Goal: Task Accomplishment & Management: Manage account settings

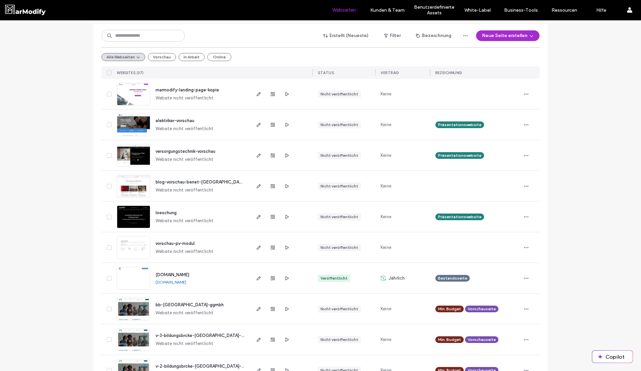
scroll to position [14, 0]
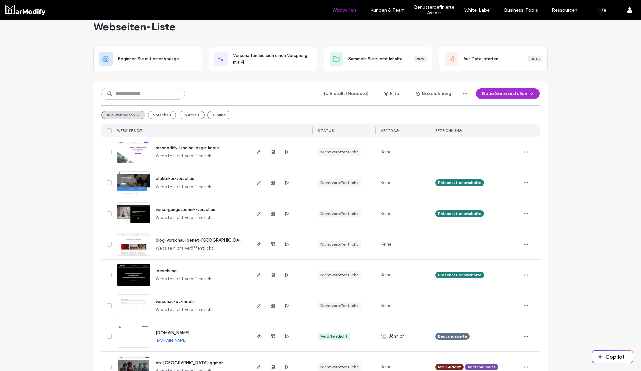
click at [207, 119] on div "Alle Webseiten Vorschau In Arbeit Online" at bounding box center [320, 114] width 438 height 19
click at [208, 117] on button "Online" at bounding box center [219, 115] width 24 height 8
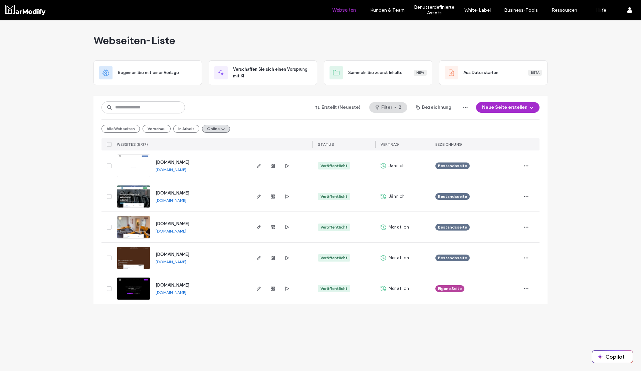
scroll to position [0, 0]
click at [133, 129] on button "Alle Webseiten" at bounding box center [120, 129] width 38 height 8
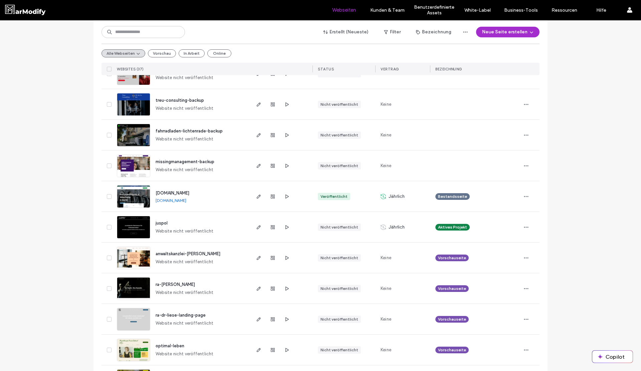
scroll to position [497, 0]
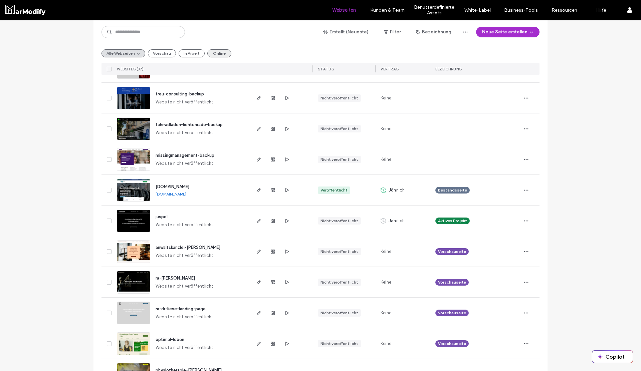
click at [220, 54] on button "Online" at bounding box center [219, 53] width 24 height 8
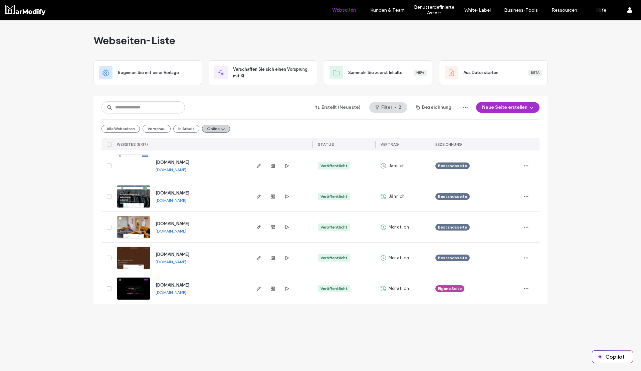
scroll to position [0, 0]
click at [123, 129] on button "Alle Webseiten" at bounding box center [120, 129] width 38 height 8
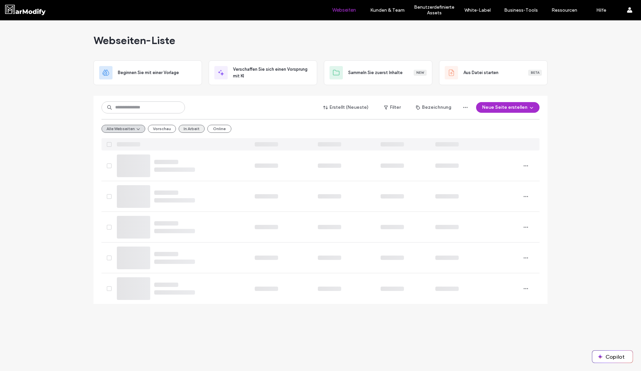
click at [181, 129] on button "In Arbeit" at bounding box center [191, 129] width 26 height 8
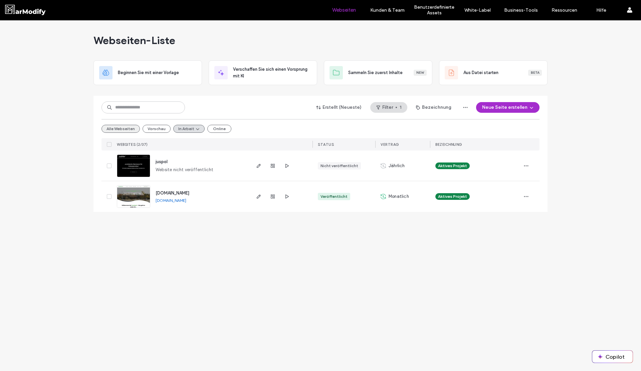
click at [128, 132] on button "Alle Webseiten" at bounding box center [120, 129] width 38 height 8
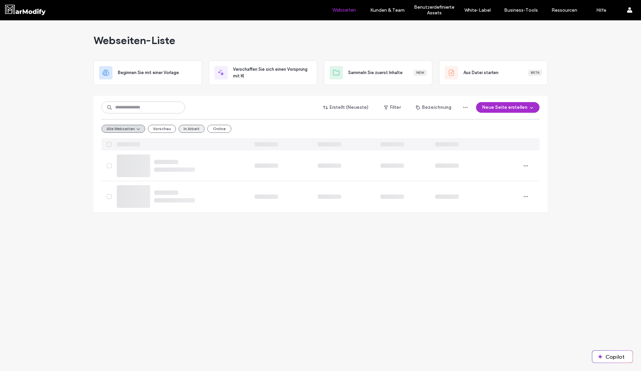
click at [186, 127] on button "In Arbeit" at bounding box center [191, 129] width 26 height 8
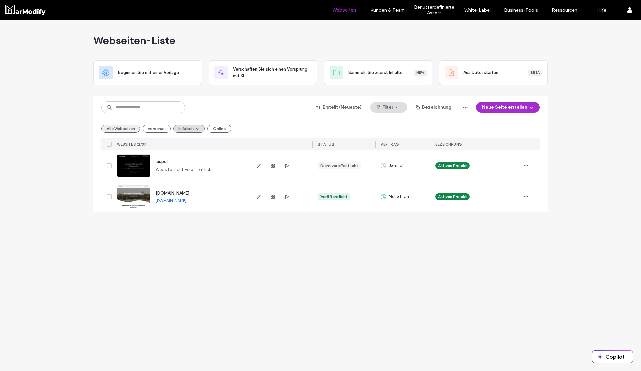
click at [116, 126] on button "Alle Webseiten" at bounding box center [120, 129] width 38 height 8
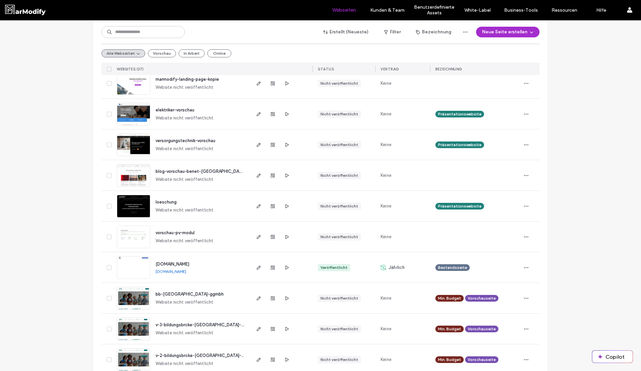
scroll to position [83, 0]
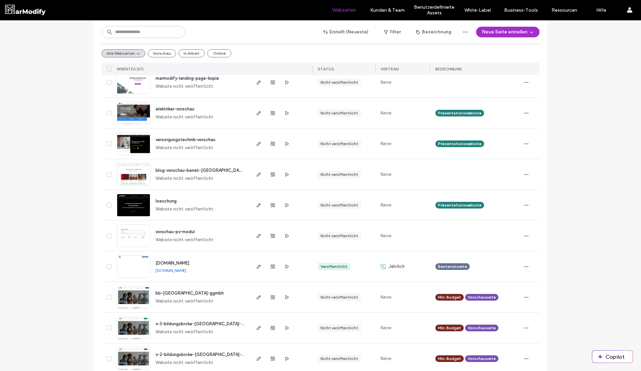
click at [184, 260] on div "[DOMAIN_NAME]" at bounding box center [172, 263] width 34 height 7
click at [184, 262] on span "[DOMAIN_NAME]" at bounding box center [172, 263] width 34 height 5
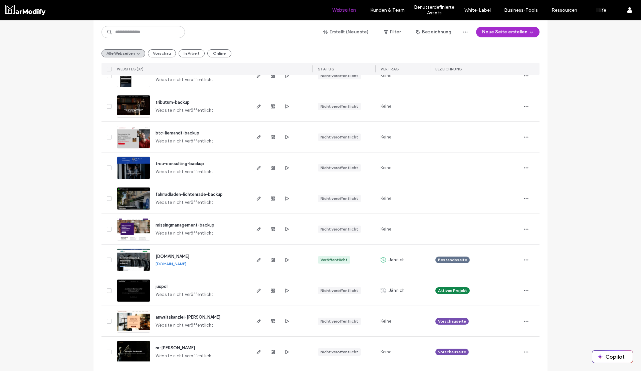
scroll to position [923, 0]
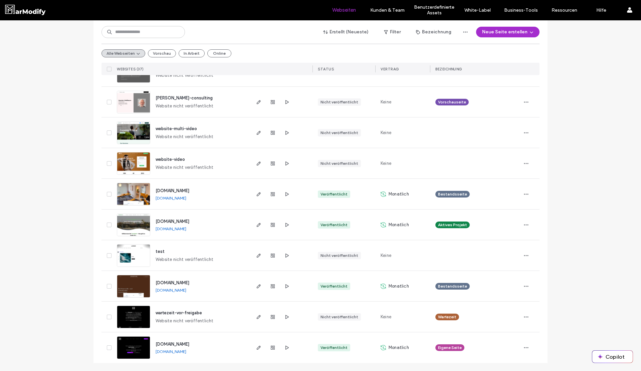
click at [189, 283] on span "www.kanzlei-feuersaenger.de" at bounding box center [172, 282] width 34 height 5
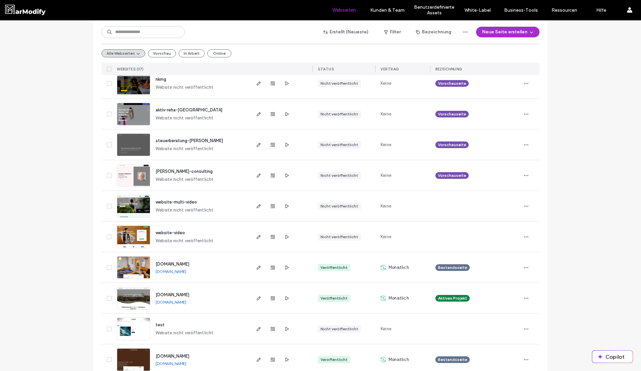
scroll to position [923, 0]
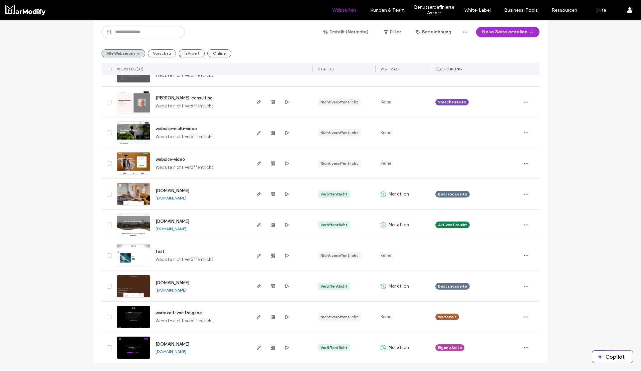
click at [188, 222] on span "[DOMAIN_NAME]" at bounding box center [172, 221] width 34 height 5
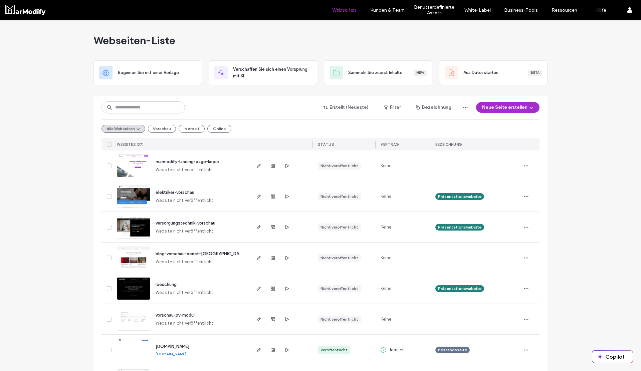
click at [223, 94] on div at bounding box center [320, 92] width 454 height 5
click at [211, 91] on div at bounding box center [320, 92] width 454 height 5
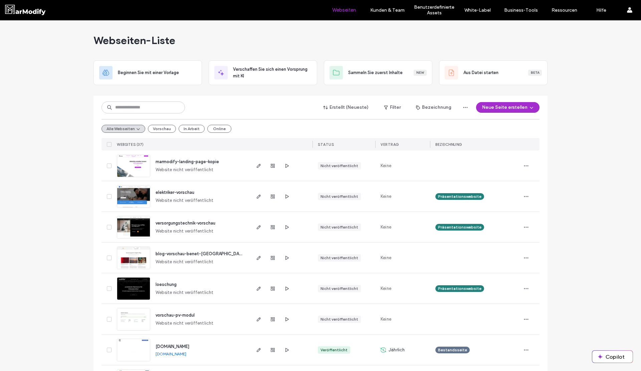
click at [205, 52] on div "Webseiten-Liste" at bounding box center [320, 40] width 454 height 40
click at [201, 52] on div "Webseiten-Liste" at bounding box center [320, 40] width 454 height 40
click at [203, 91] on div at bounding box center [320, 92] width 454 height 5
click at [203, 51] on div "Webseiten-Liste" at bounding box center [320, 40] width 454 height 40
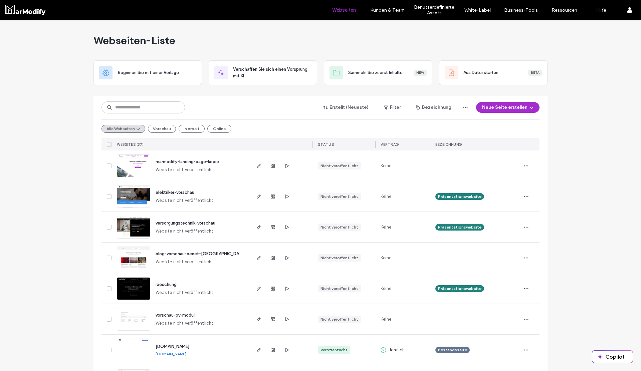
click at [202, 50] on div "Webseiten-Liste" at bounding box center [320, 40] width 454 height 40
click at [203, 91] on div at bounding box center [320, 92] width 454 height 5
click at [203, 41] on div "Webseiten-Liste" at bounding box center [320, 40] width 454 height 40
click at [202, 52] on div "Webseiten-Liste" at bounding box center [320, 40] width 454 height 40
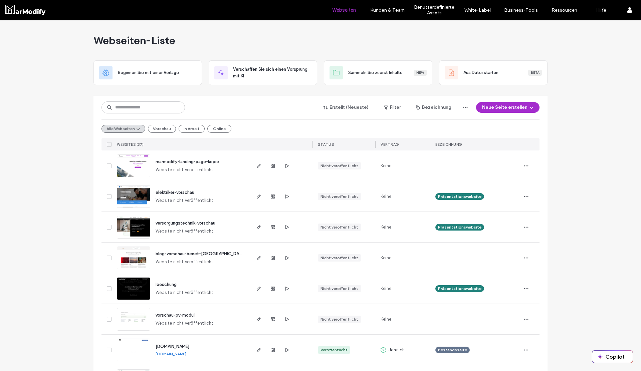
click at [204, 58] on div "Webseiten-Liste" at bounding box center [320, 40] width 454 height 40
click at [201, 53] on div "Webseiten-Liste" at bounding box center [320, 40] width 454 height 40
click at [203, 90] on div at bounding box center [320, 92] width 454 height 5
click at [203, 53] on div "Webseiten-Liste" at bounding box center [320, 40] width 454 height 40
click at [203, 54] on div "Webseiten-Liste" at bounding box center [320, 40] width 454 height 40
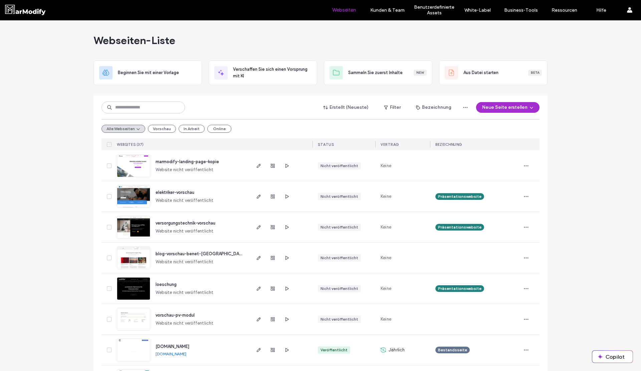
click at [203, 54] on div "Webseiten-Liste" at bounding box center [320, 40] width 454 height 40
click at [204, 53] on div "Webseiten-Liste" at bounding box center [320, 40] width 454 height 40
click at [199, 55] on div "Webseiten-Liste" at bounding box center [320, 40] width 454 height 40
click at [203, 55] on div "Webseiten-Liste" at bounding box center [320, 40] width 454 height 40
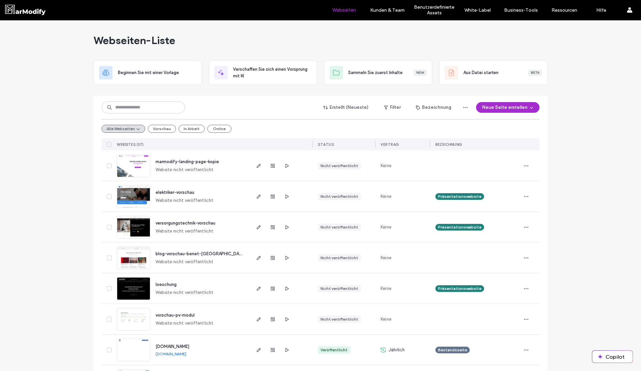
click at [203, 53] on div "Webseiten-Liste" at bounding box center [320, 40] width 454 height 40
click at [203, 55] on div "Webseiten-Liste" at bounding box center [320, 40] width 454 height 40
click at [202, 91] on div at bounding box center [320, 92] width 454 height 5
click at [203, 37] on div "Webseiten-Liste" at bounding box center [320, 40] width 454 height 40
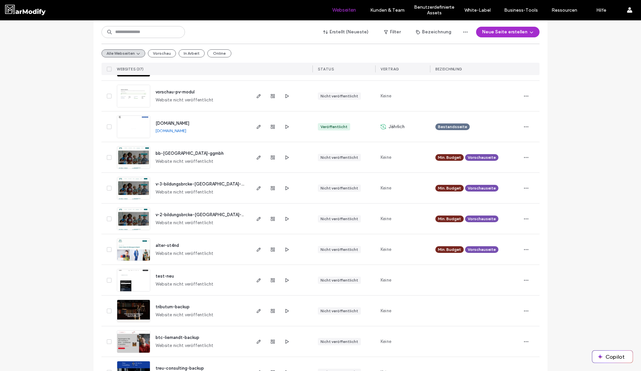
scroll to position [210, 0]
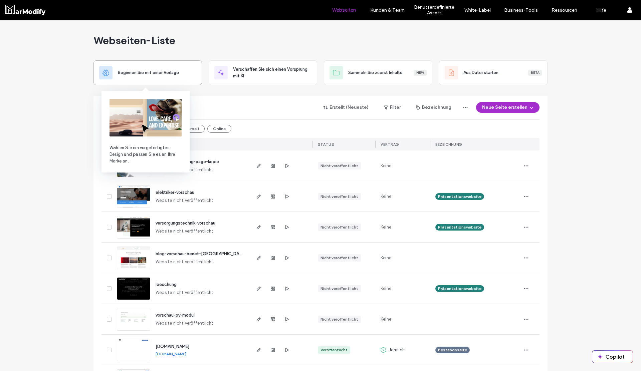
click at [150, 71] on span "Beginnen Sie mit einer Vorlage" at bounding box center [148, 72] width 61 height 7
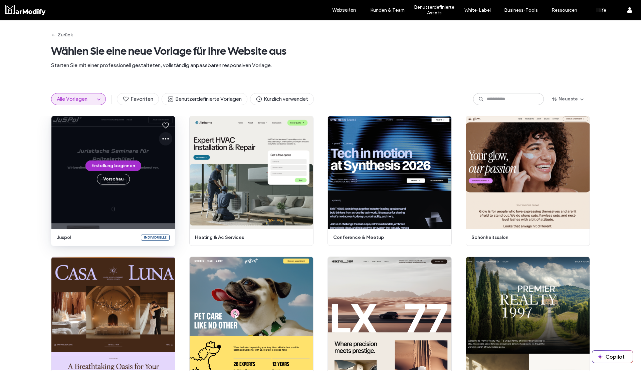
click at [161, 136] on icon at bounding box center [165, 139] width 8 height 8
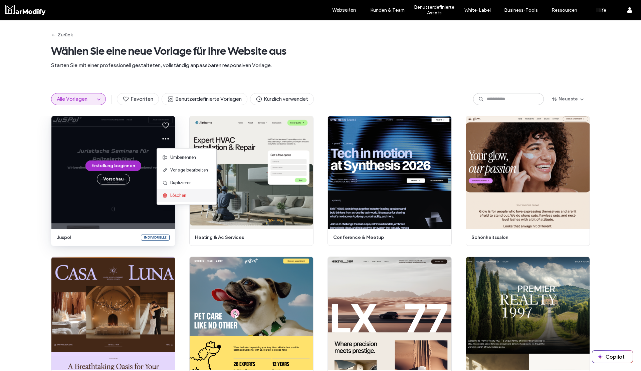
click at [182, 198] on span "Löschen" at bounding box center [178, 195] width 16 height 7
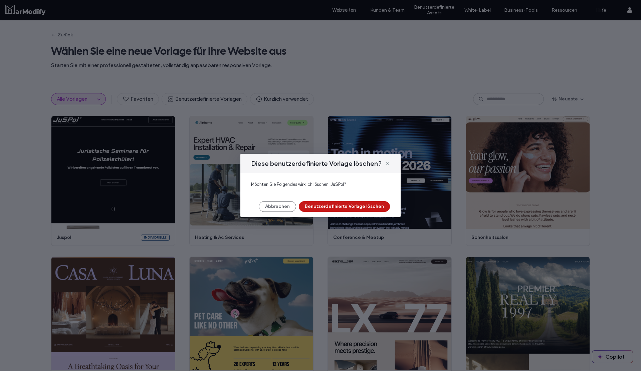
click at [373, 205] on button "Benutzerdefinierte Vorlage löschen" at bounding box center [344, 206] width 91 height 11
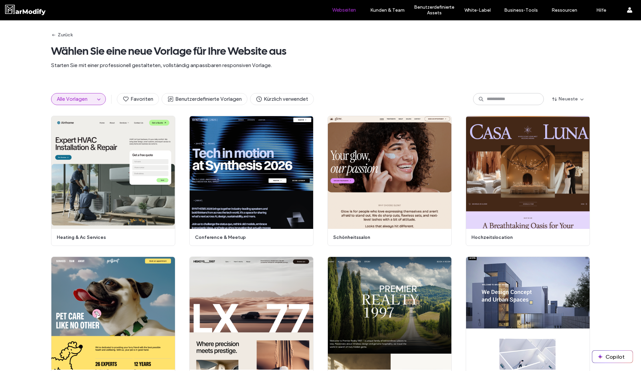
click at [346, 12] on label "Webseiten" at bounding box center [344, 10] width 24 height 6
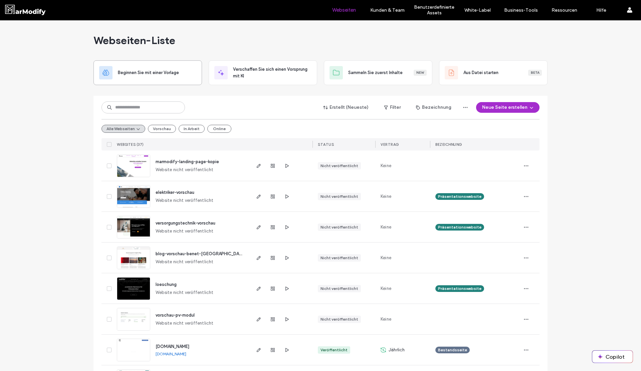
click at [139, 68] on div "Beginnen Sie mit einer Vorlage" at bounding box center [147, 72] width 97 height 13
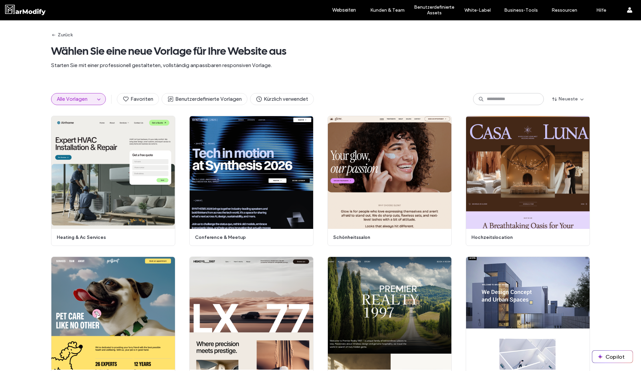
click at [318, 113] on div "Alle Vorlagen Favoriten Benutzerdefinierte Vorlagen Kürzlich verwendet Neueste" at bounding box center [320, 98] width 538 height 33
click at [321, 79] on div "Zurück Wählen Sie eine neue Vorlage für Ihre Website aus Starten Sie mit einer …" at bounding box center [320, 51] width 538 height 62
click at [339, 14] on link "Webseiten" at bounding box center [344, 10] width 40 height 20
